Goal: Information Seeking & Learning: Find specific fact

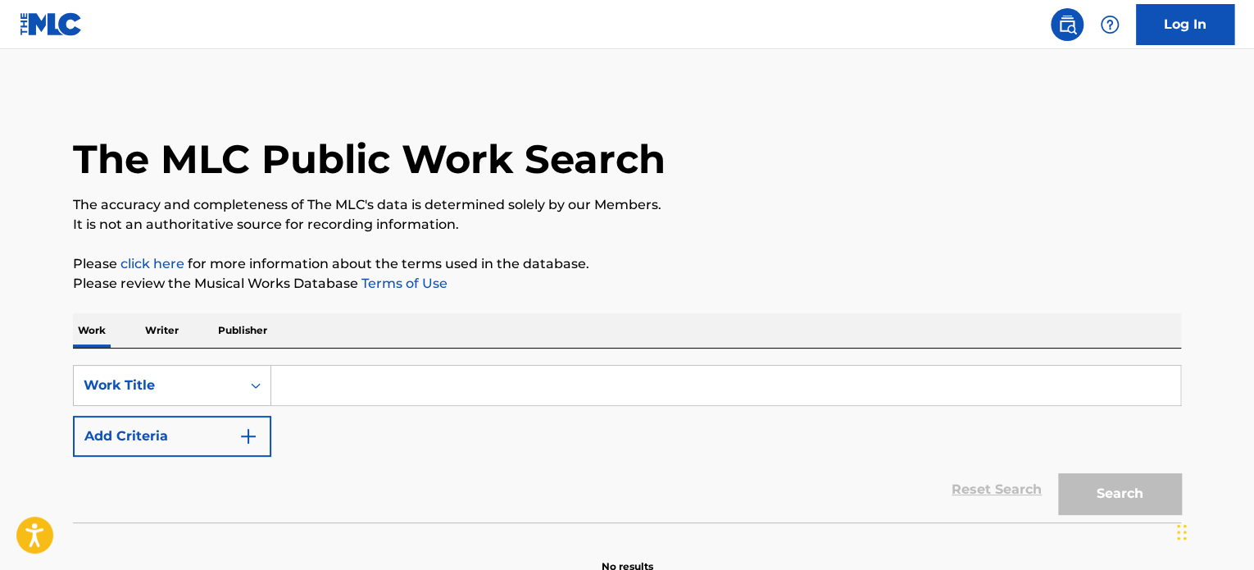
paste input "Crystal Skies"
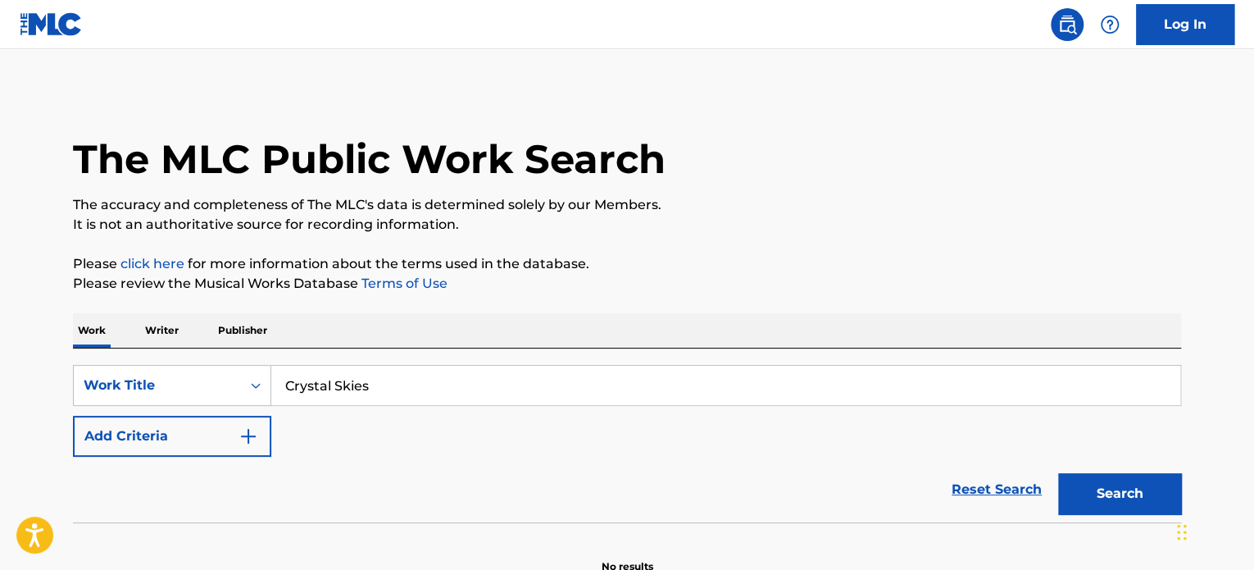
type input "Crystal Skies"
click at [213, 448] on button "Add Criteria" at bounding box center [172, 436] width 198 height 41
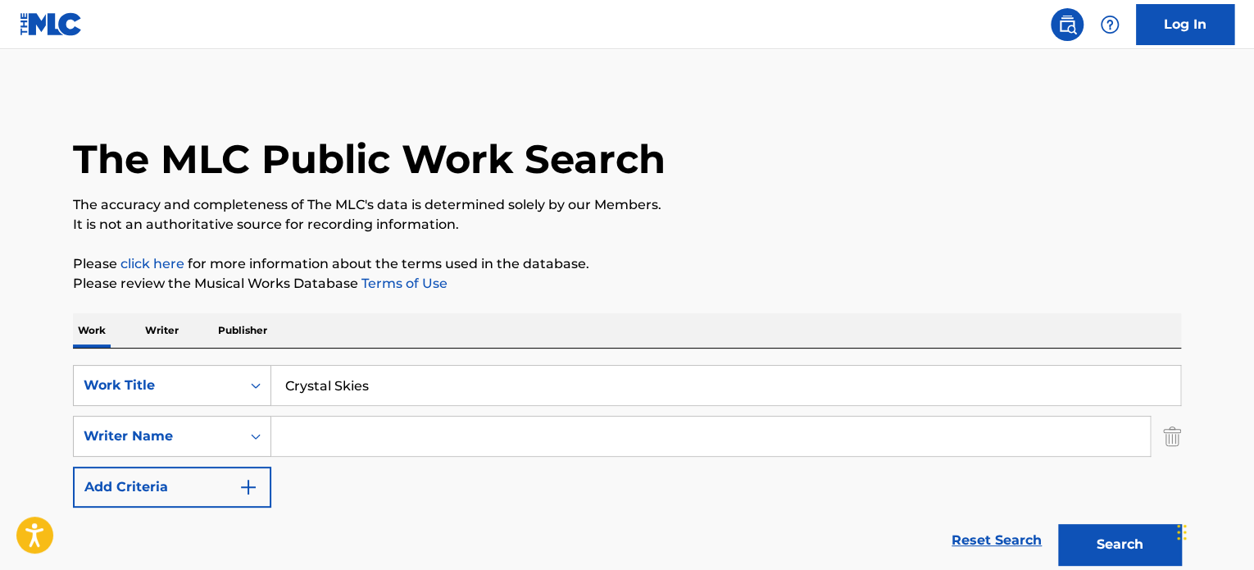
click at [306, 438] on input "Search Form" at bounding box center [710, 435] width 879 height 39
paste input "[PERSON_NAME]"
click at [1128, 537] on button "Search" at bounding box center [1119, 544] width 123 height 41
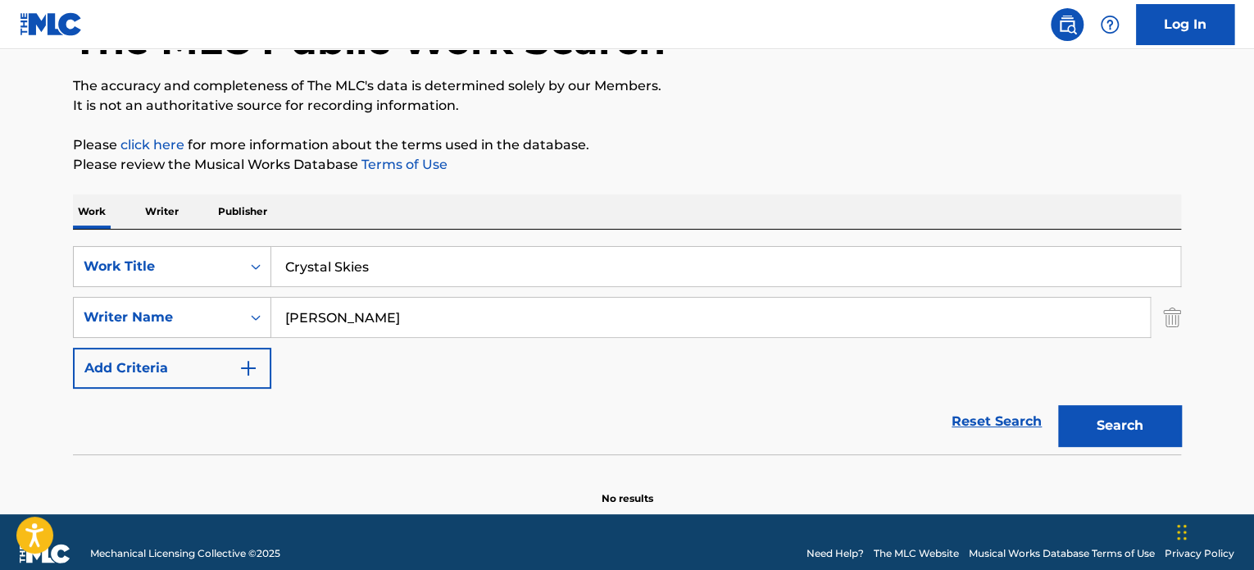
scroll to position [141, 0]
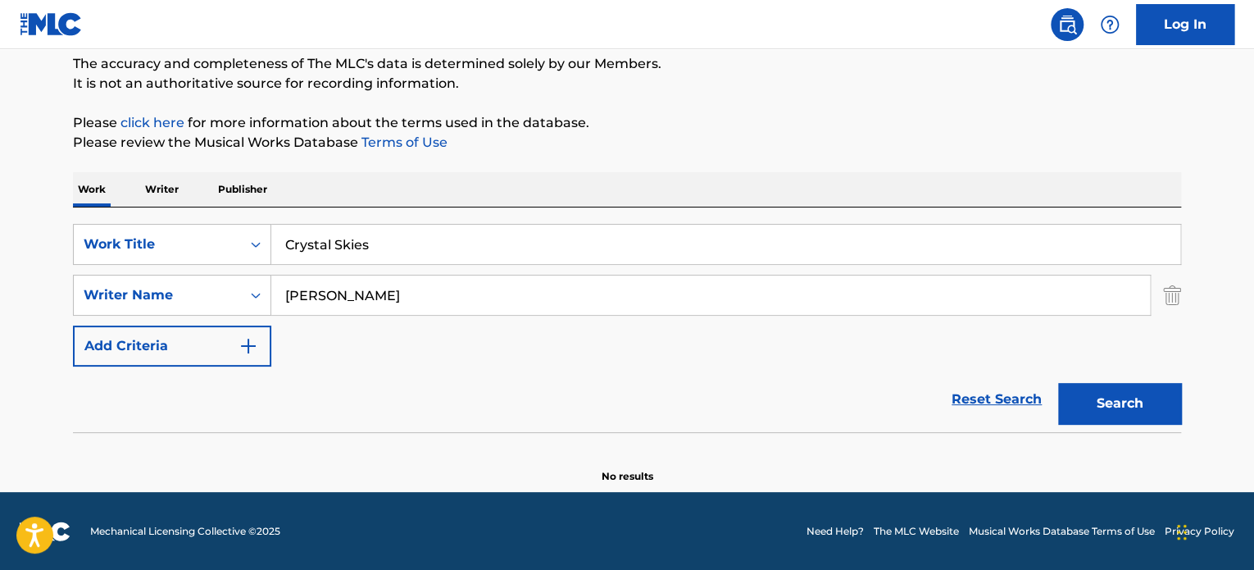
click at [476, 295] on input "[PERSON_NAME]" at bounding box center [710, 294] width 879 height 39
click at [479, 295] on input "[PERSON_NAME]" at bounding box center [710, 294] width 879 height 39
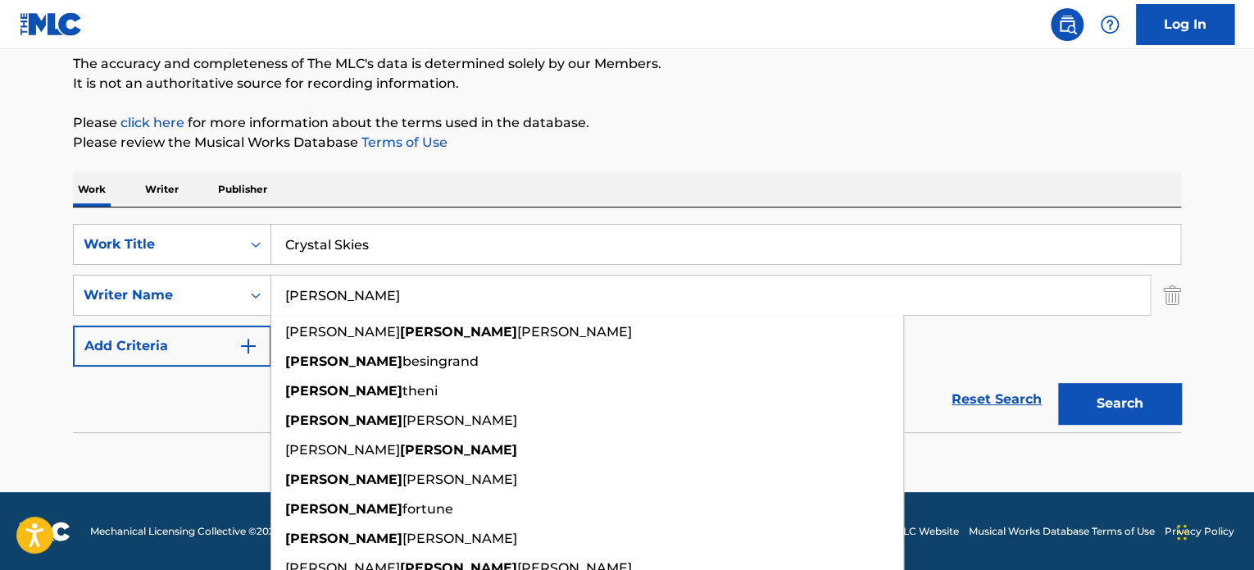
click at [1079, 402] on button "Search" at bounding box center [1119, 403] width 123 height 41
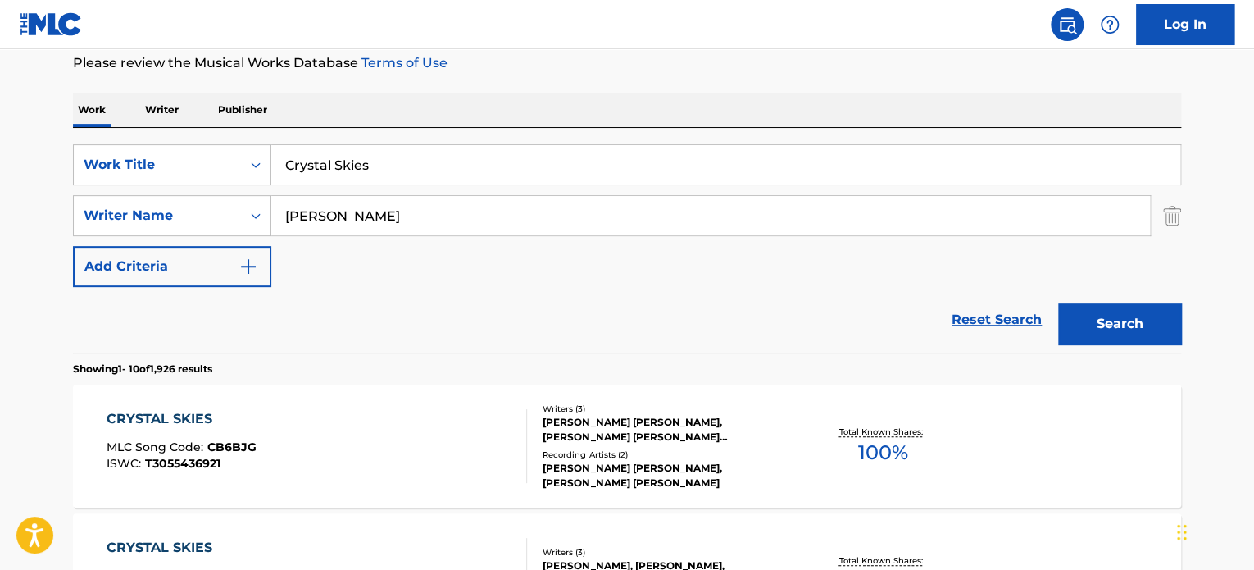
scroll to position [223, 0]
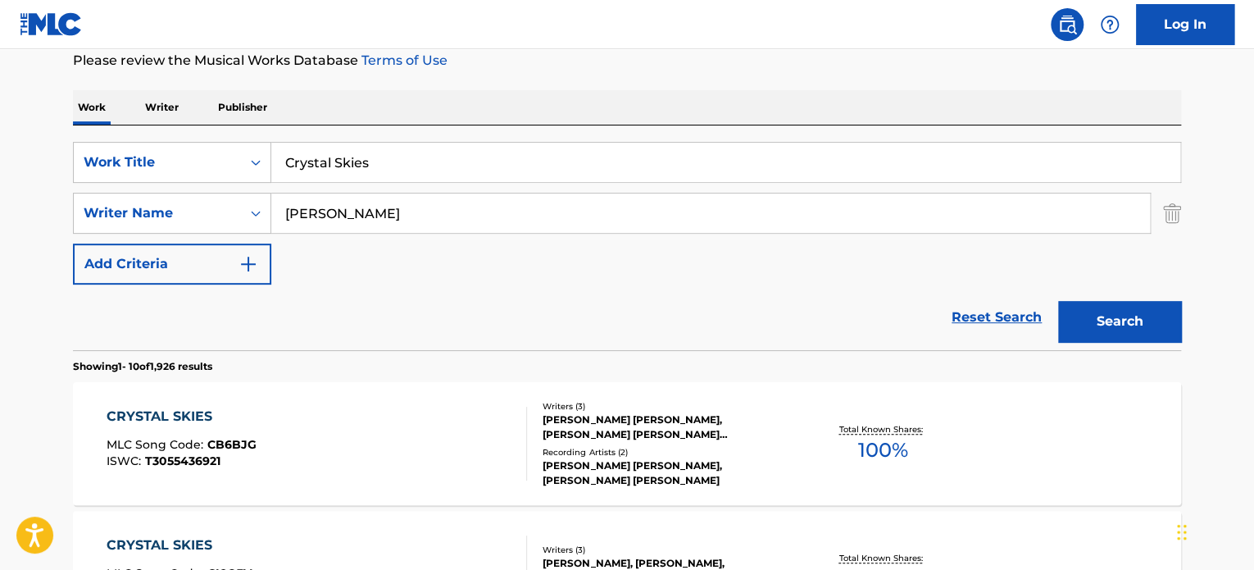
click at [422, 231] on input "[PERSON_NAME]" at bounding box center [710, 212] width 879 height 39
click at [421, 226] on input "[PERSON_NAME]" at bounding box center [710, 212] width 879 height 39
paste input "Sergi"
click at [1118, 332] on button "Search" at bounding box center [1119, 321] width 123 height 41
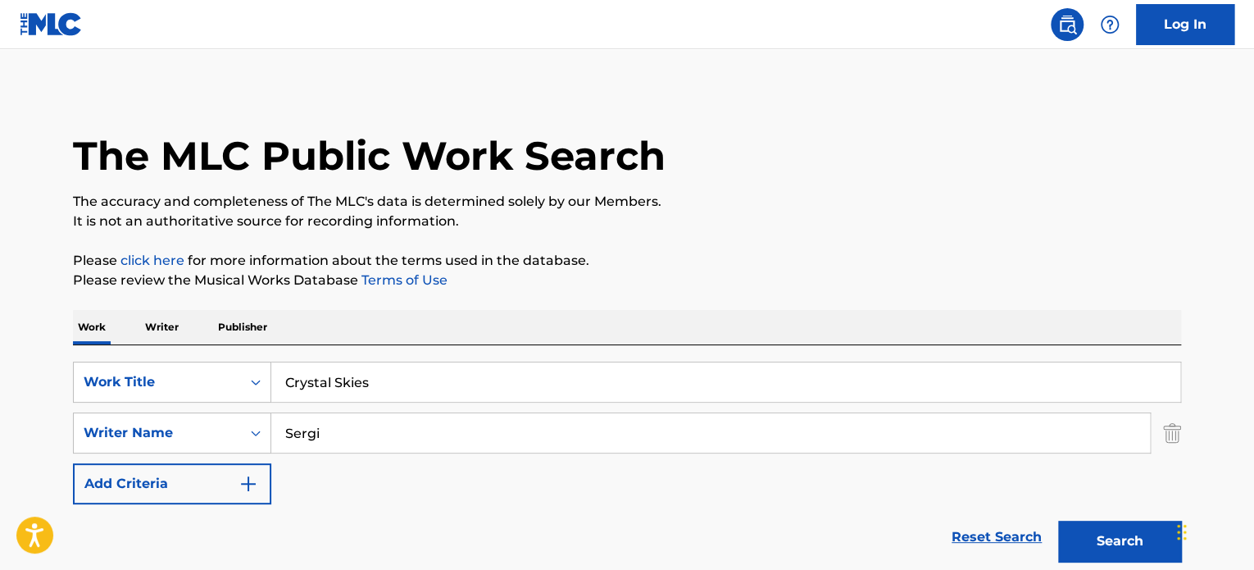
scroll to position [0, 0]
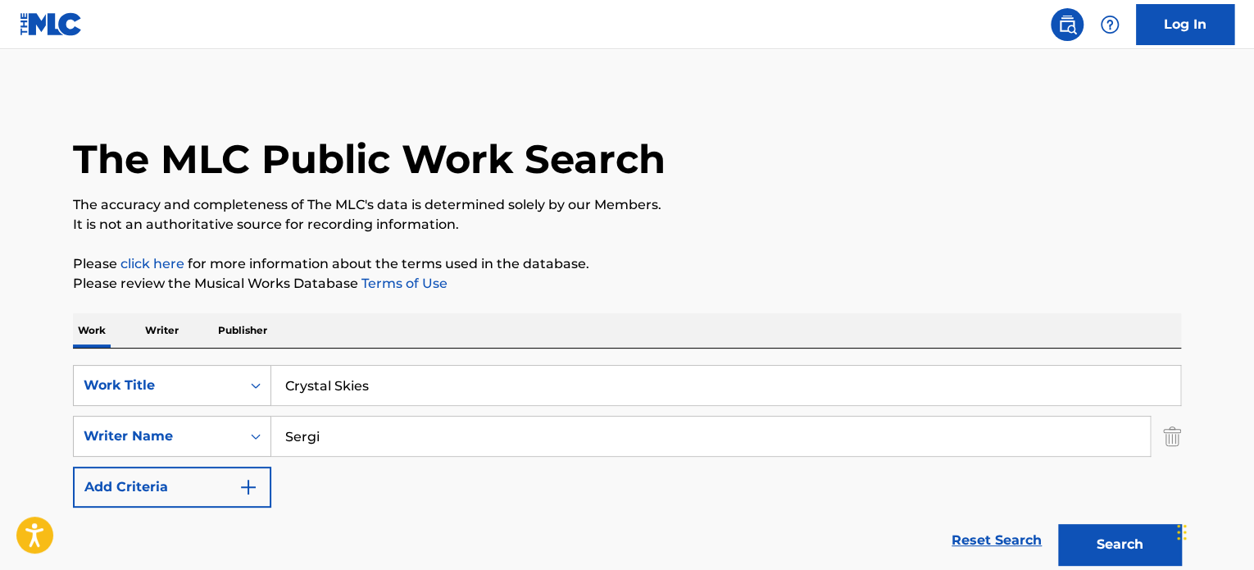
click at [384, 425] on input "Sergi" at bounding box center [710, 435] width 879 height 39
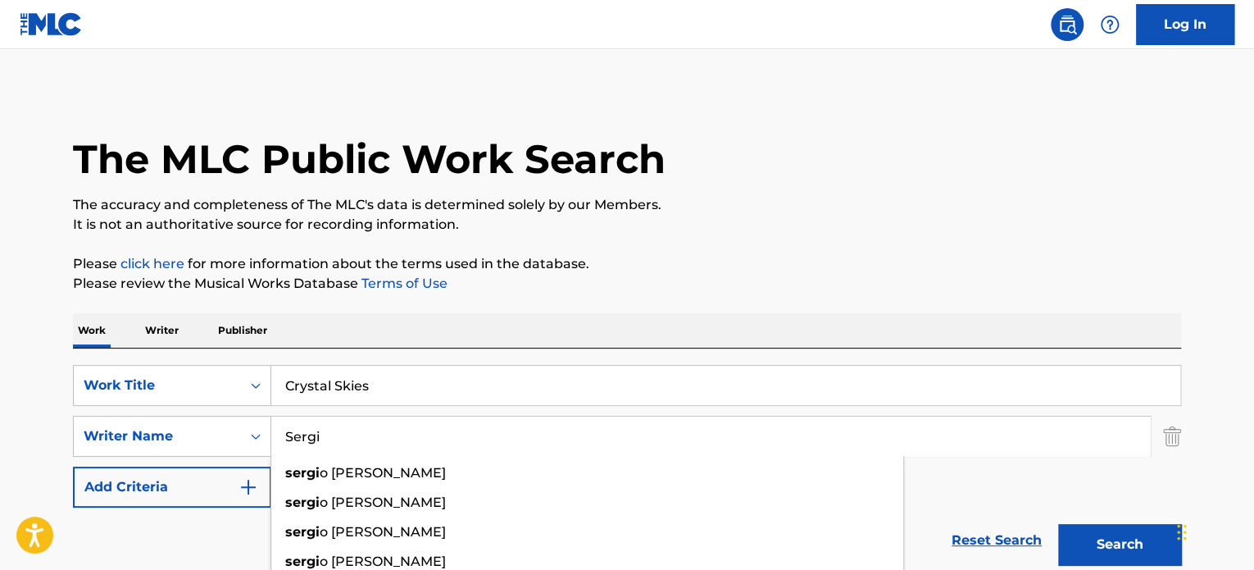
click at [384, 425] on input "Sergi" at bounding box center [710, 435] width 879 height 39
paste input "ayr"
type input "Sayri"
click at [1109, 526] on button "Search" at bounding box center [1119, 544] width 123 height 41
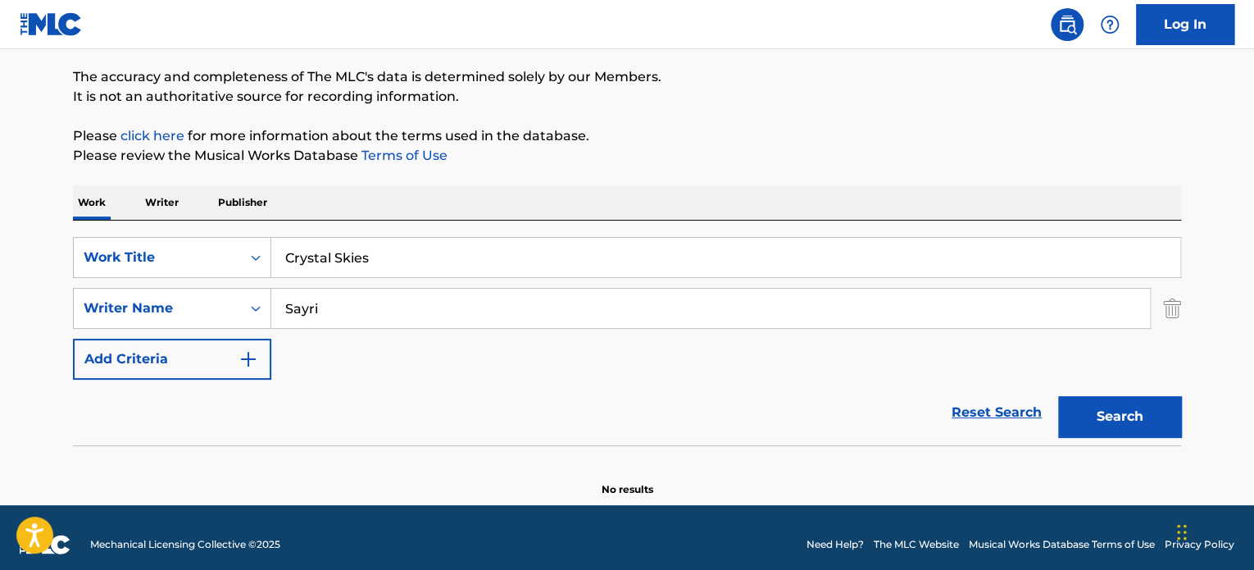
scroll to position [141, 0]
